Goal: Task Accomplishment & Management: Manage account settings

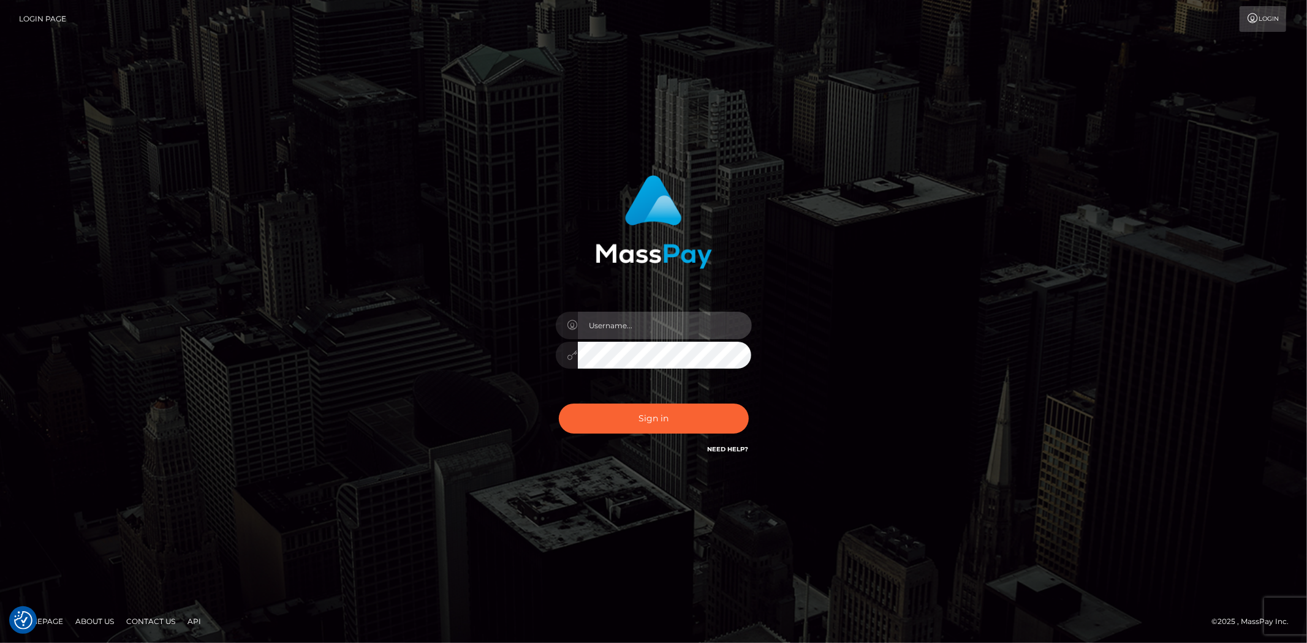
click at [632, 322] on input "text" at bounding box center [665, 326] width 174 height 28
type input "Bern.Spree"
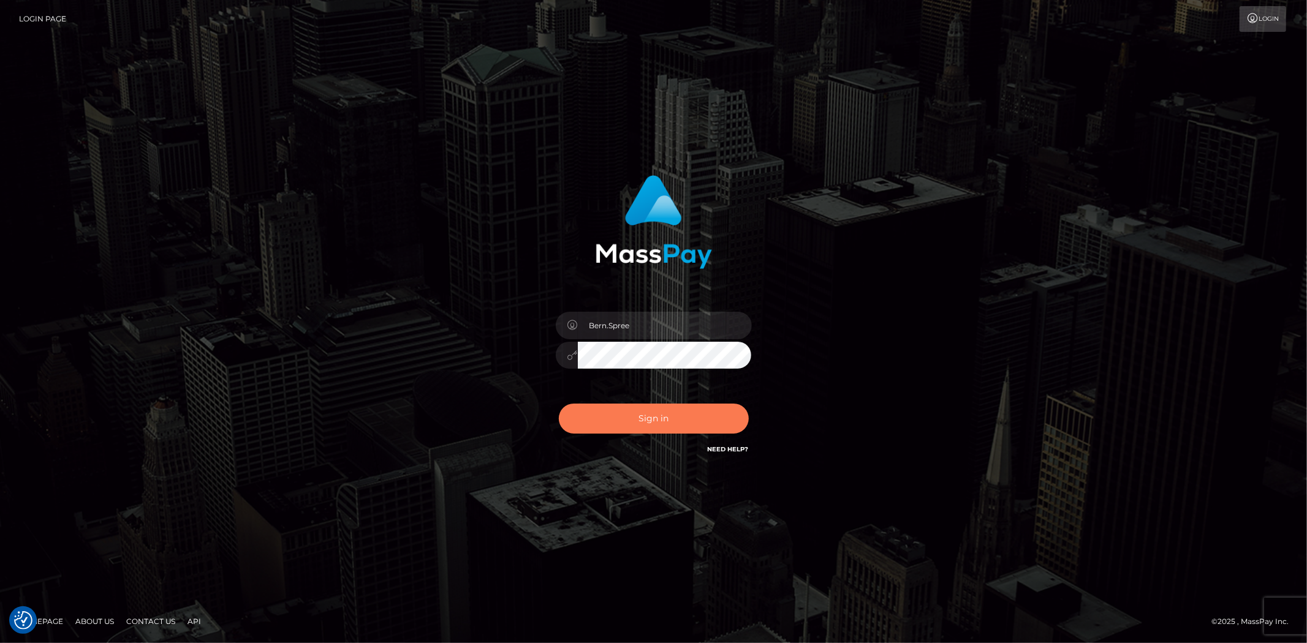
click at [618, 431] on button "Sign in" at bounding box center [654, 419] width 190 height 30
click at [620, 424] on div "Sign in Need Help?" at bounding box center [653, 423] width 214 height 55
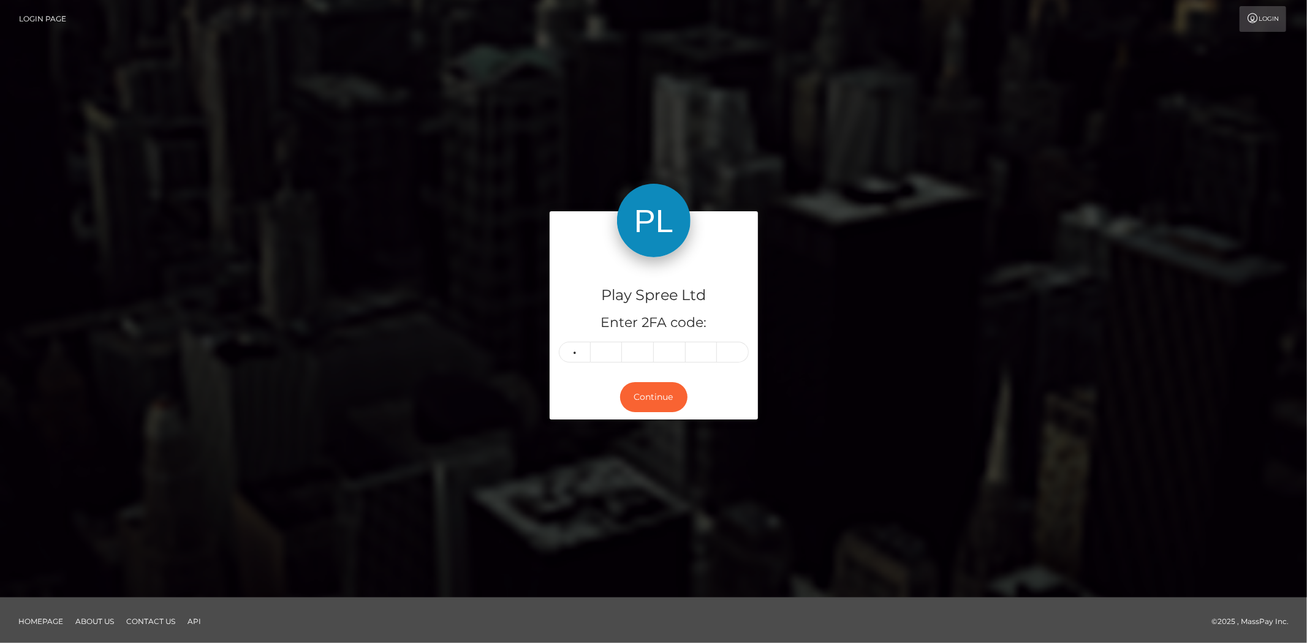
type input "2"
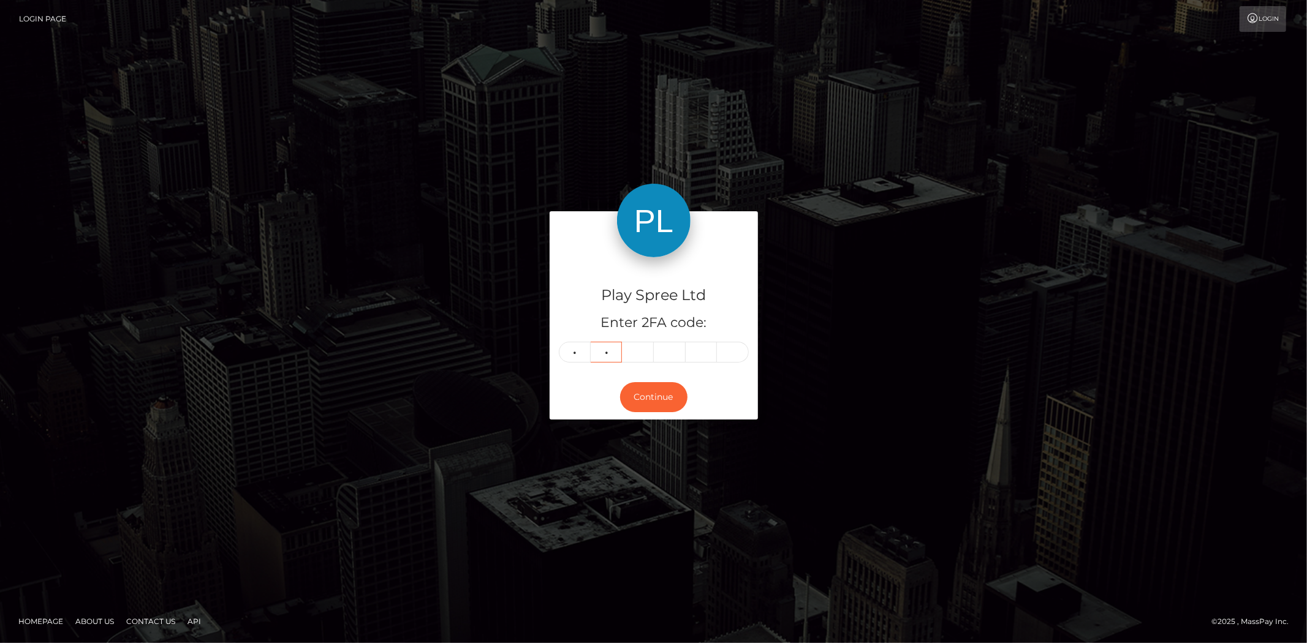
type input "3"
type input "5"
type input "2"
type input "5"
type input "7"
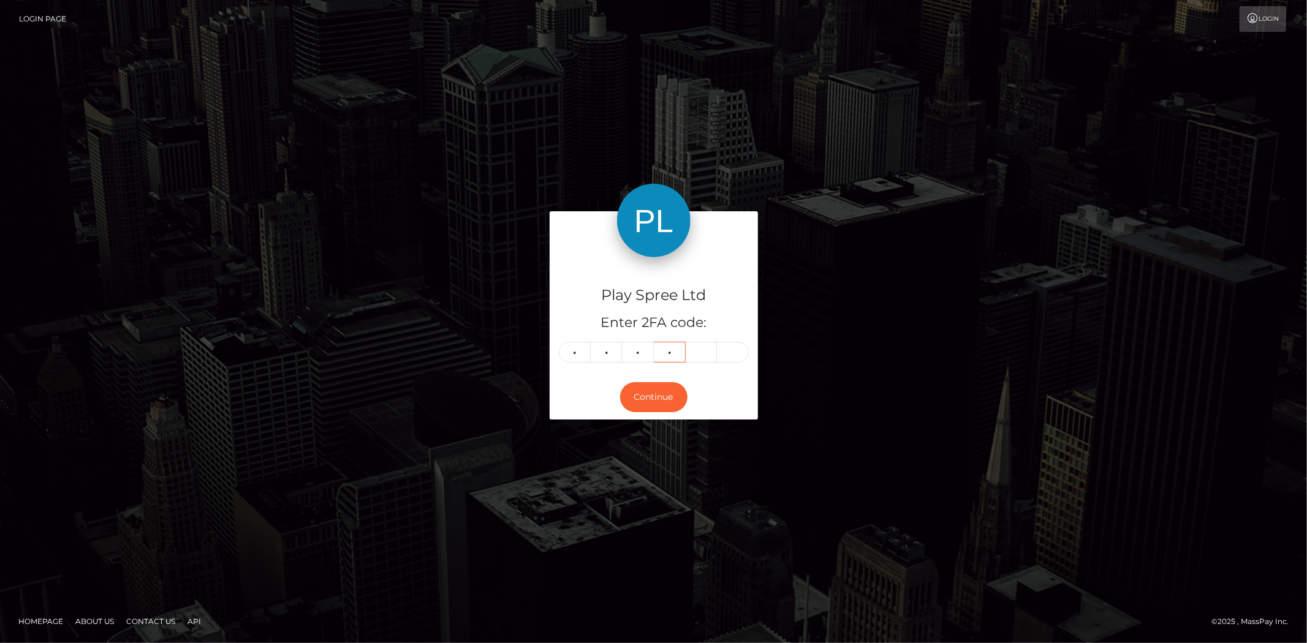
type input "6"
type input "0"
type input "2"
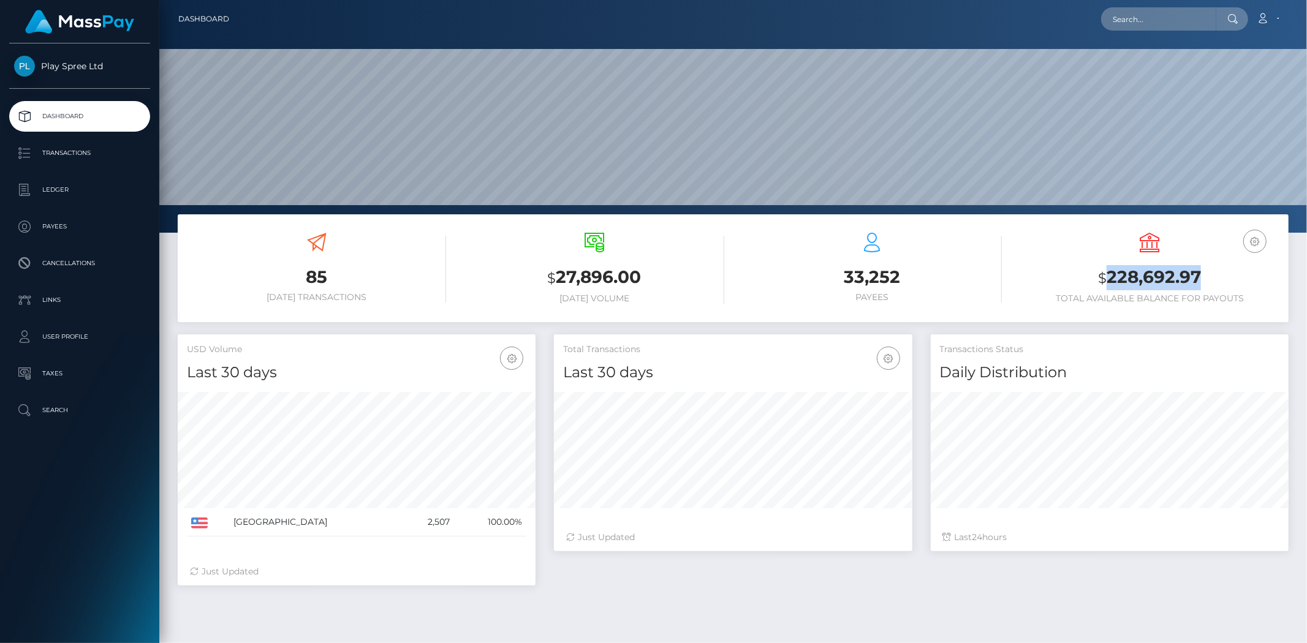
scroll to position [217, 358]
